Goal: Check status: Check status

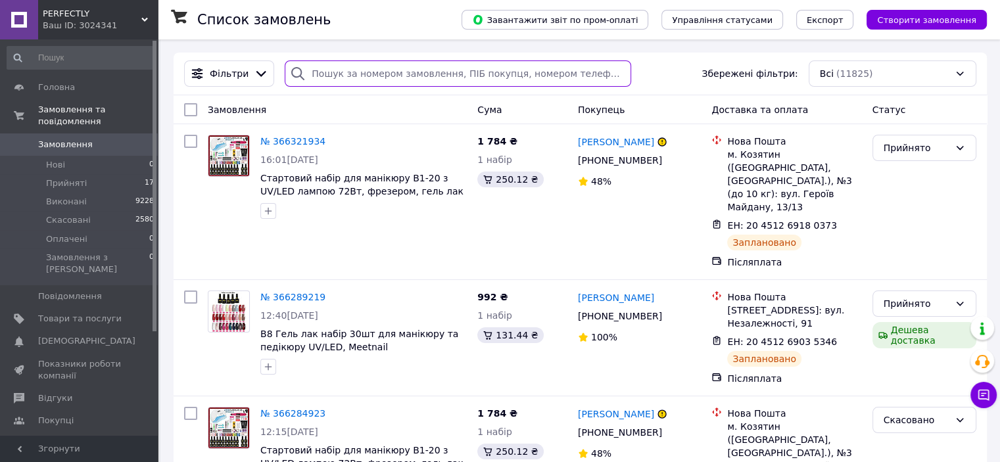
paste input "[PHONE_NUMBER]"
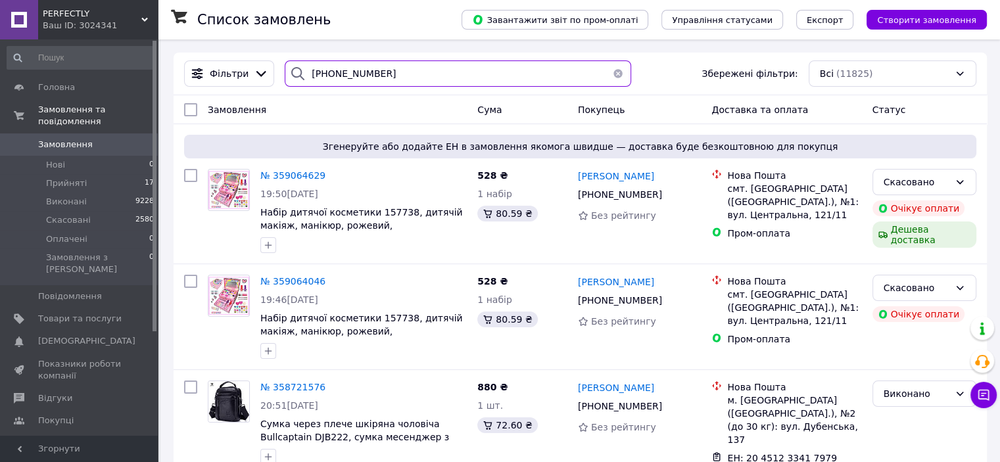
click at [333, 74] on input "[PHONE_NUMBER]" at bounding box center [458, 73] width 347 height 26
click at [342, 72] on input "[PHONE_NUMBER]" at bounding box center [458, 73] width 347 height 26
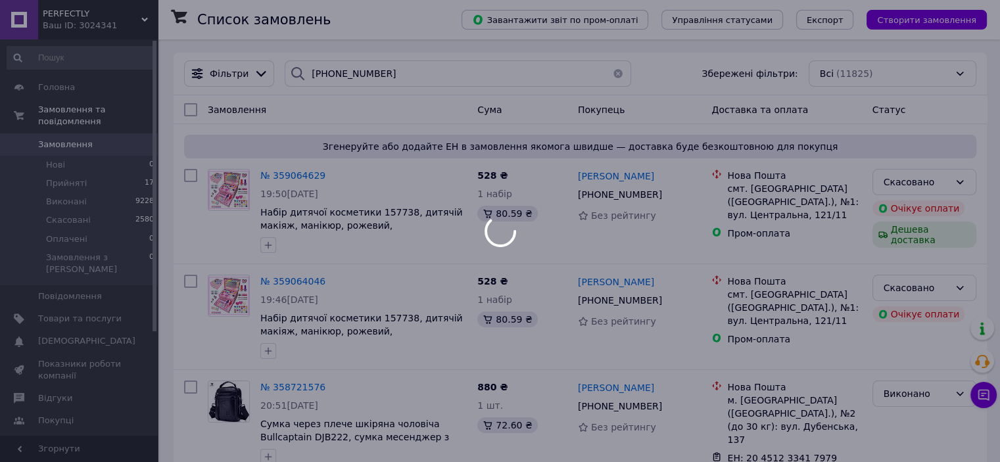
click at [356, 73] on div at bounding box center [500, 231] width 1000 height 462
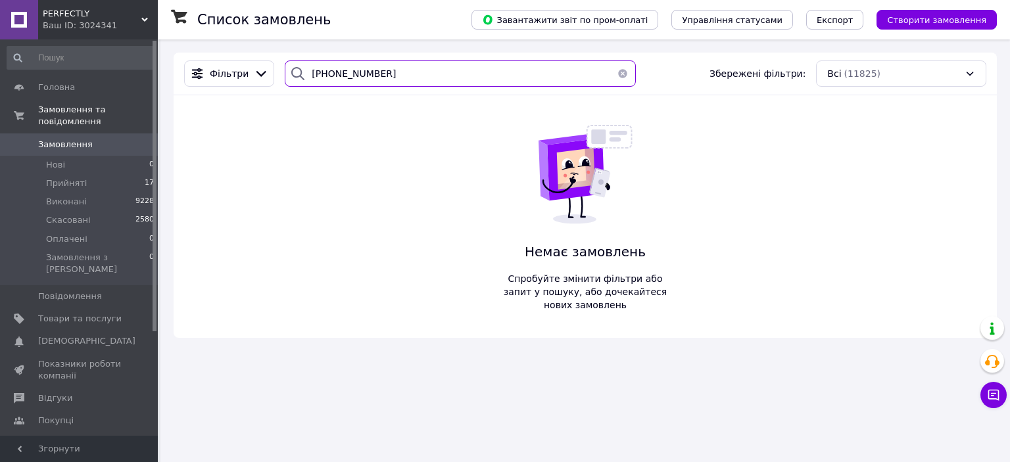
click at [356, 73] on input "[PHONE_NUMBER]" at bounding box center [460, 73] width 350 height 26
click at [369, 73] on input "[PHONE_NUMBER]" at bounding box center [460, 73] width 350 height 26
click at [368, 72] on input "[PHONE_NUMBER]" at bounding box center [460, 73] width 350 height 26
drag, startPoint x: 383, startPoint y: 79, endPoint x: 316, endPoint y: 74, distance: 67.2
click at [306, 76] on input "[PHONE_NUMBER]" at bounding box center [460, 73] width 350 height 26
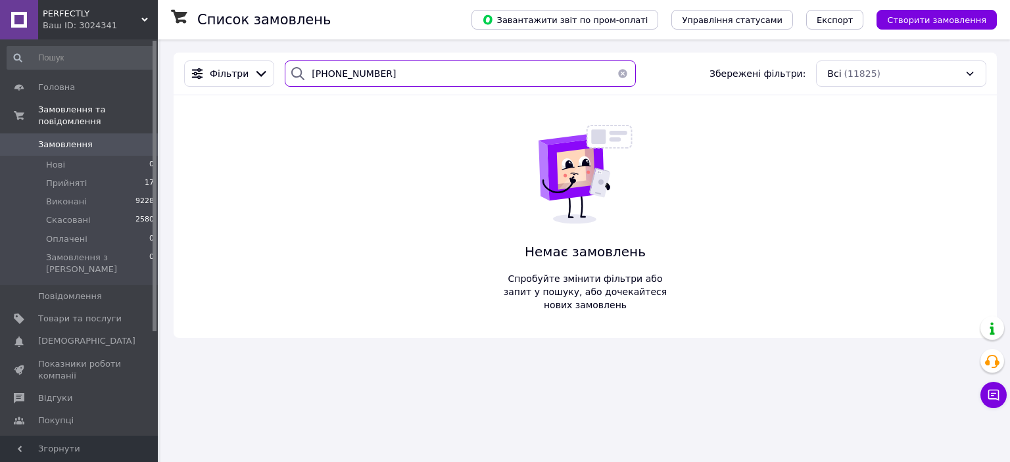
paste input "[PERSON_NAME]"
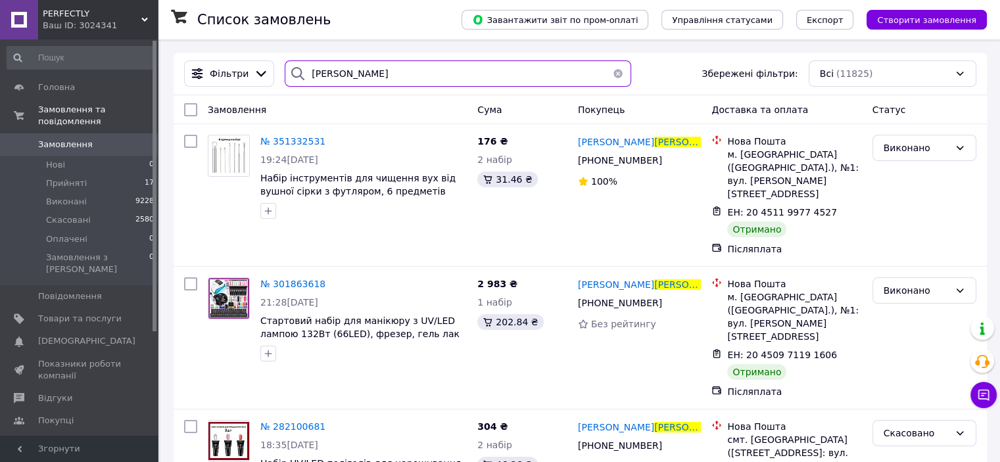
type input "[PERSON_NAME]"
click at [608, 73] on button "button" at bounding box center [618, 73] width 26 height 26
